Goal: Use online tool/utility: Utilize a website feature to perform a specific function

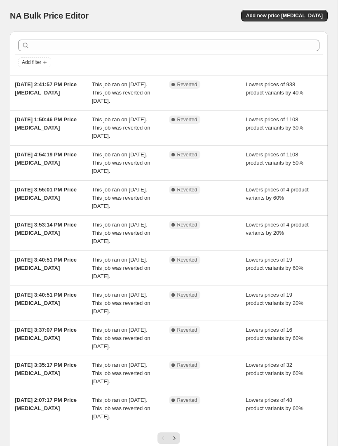
click at [316, 15] on span "Add new price change job" at bounding box center [284, 15] width 77 height 7
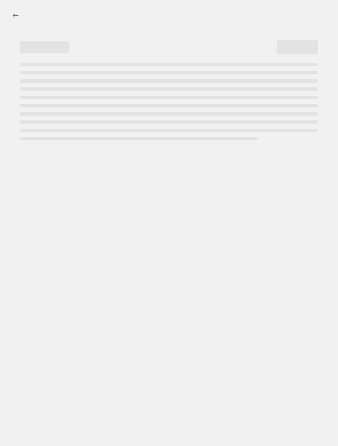
select select "percentage"
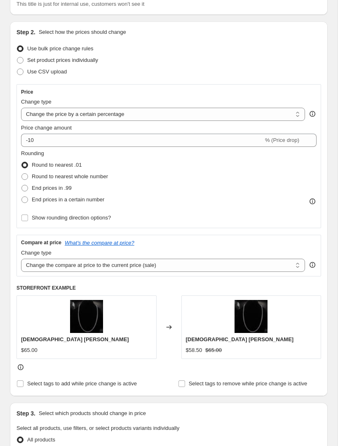
scroll to position [69, 0]
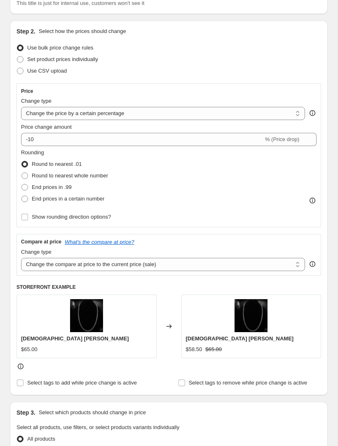
click at [106, 179] on span "Round to nearest whole number" at bounding box center [70, 176] width 76 height 6
click at [22, 173] on input "Round to nearest whole number" at bounding box center [21, 173] width 0 height 0
radio input "true"
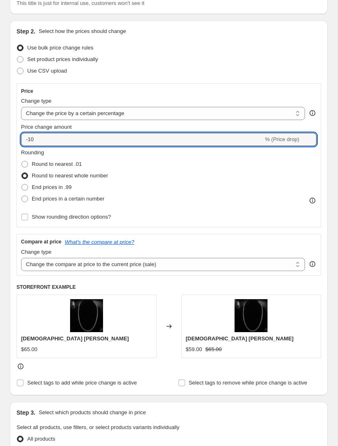
click at [233, 137] on input "-10" at bounding box center [142, 139] width 243 height 13
type input "-1"
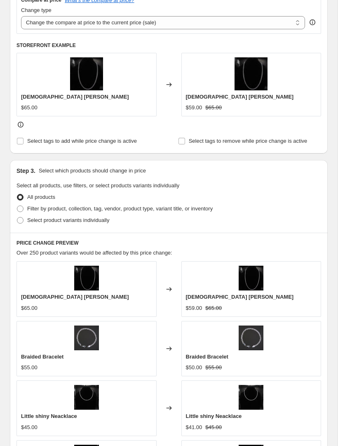
scroll to position [323, 0]
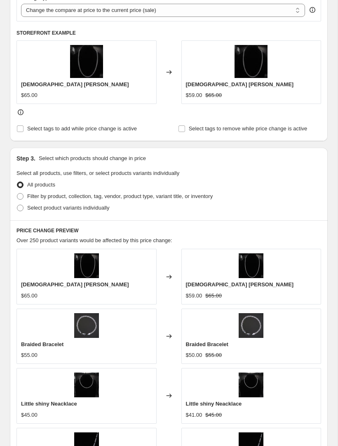
type input "-50"
click at [67, 202] on label "Filter by product, collection, tag, vendor, product type, variant title, or inv…" at bounding box center [115, 197] width 196 height 12
click at [17, 194] on input "Filter by product, collection, tag, vendor, product type, variant title, or inv…" at bounding box center [17, 193] width 0 height 0
radio input "true"
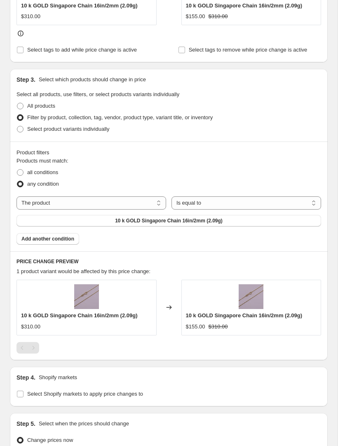
scroll to position [402, 0]
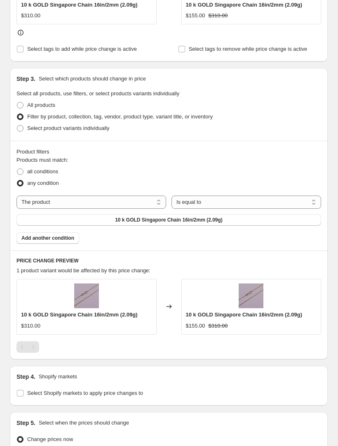
click at [153, 205] on select "The product The product's collection The product's vendor The product's type Th…" at bounding box center [92, 202] width 150 height 13
select select "collection"
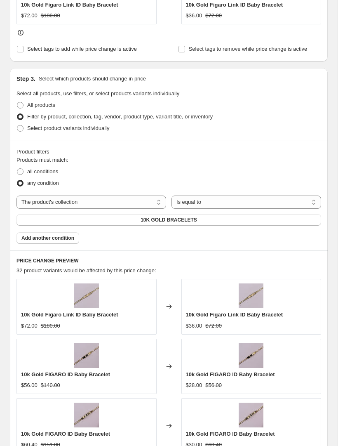
click at [241, 200] on select "Is equal to Is not equal to" at bounding box center [247, 202] width 150 height 13
click at [213, 223] on button "10K GOLD BRACELETS" at bounding box center [169, 220] width 305 height 12
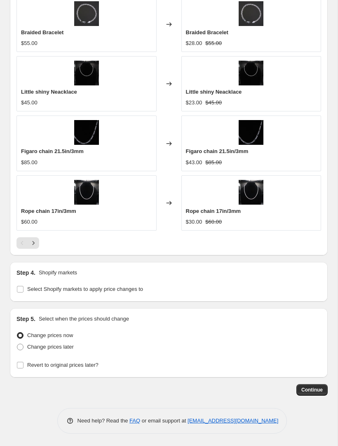
scroll to position [745, 0]
click at [137, 294] on label "Select Shopify markets to apply price changes to" at bounding box center [80, 290] width 127 height 12
click at [24, 293] on input "Select Shopify markets to apply price changes to" at bounding box center [20, 289] width 7 height 7
checkbox input "true"
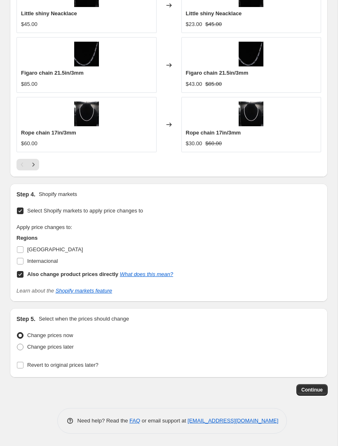
scroll to position [823, 0]
click at [313, 393] on span "Continue" at bounding box center [312, 390] width 21 height 7
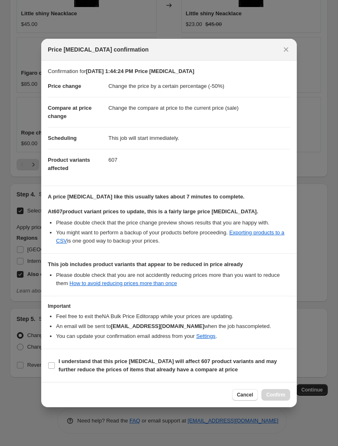
click at [52, 373] on label "I understand that this price change job will affect 607 product variants and ma…" at bounding box center [169, 366] width 243 height 20
click at [52, 369] on input "I understand that this price change job will affect 607 product variants and ma…" at bounding box center [51, 365] width 7 height 7
checkbox input "true"
click at [280, 393] on span "Confirm" at bounding box center [276, 395] width 19 height 7
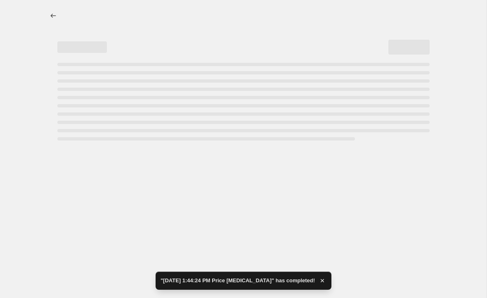
select select "percentage"
select select "collection"
